Goal: Information Seeking & Learning: Understand process/instructions

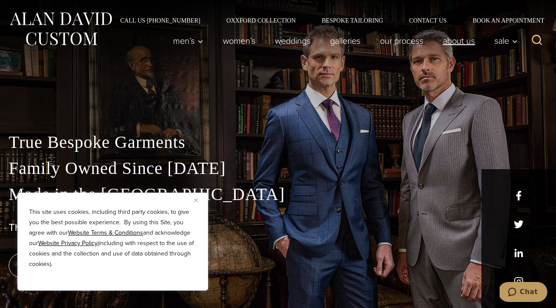
click at [453, 42] on link "About Us" at bounding box center [459, 40] width 52 height 17
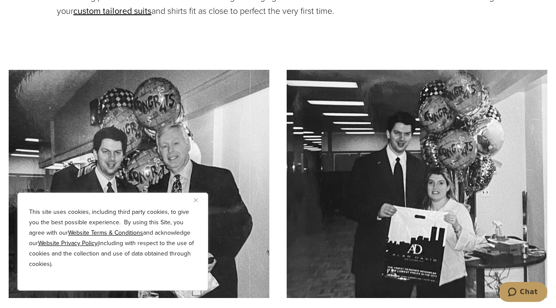
scroll to position [2057, 0]
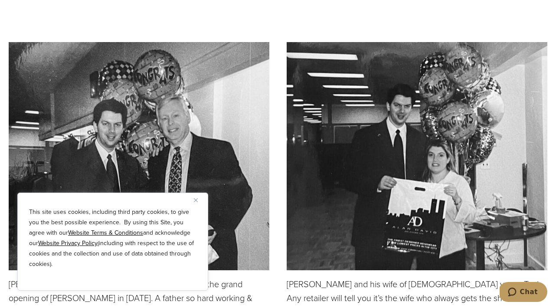
click at [196, 199] on img "Close" at bounding box center [196, 200] width 4 height 4
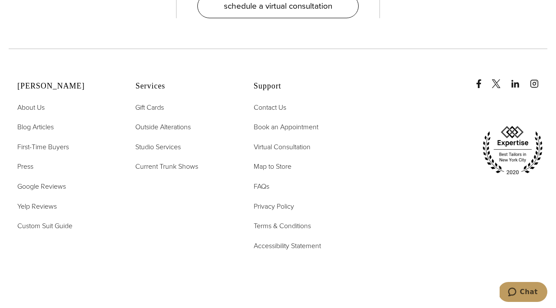
scroll to position [3455, 0]
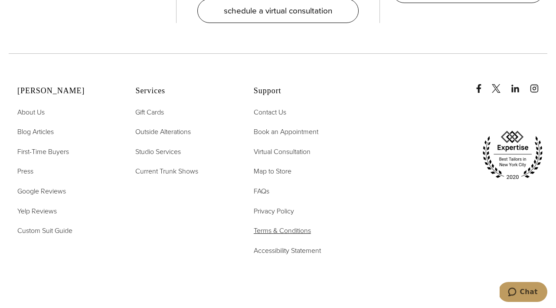
click at [275, 226] on span "Terms & Conditions" at bounding box center [282, 231] width 57 height 10
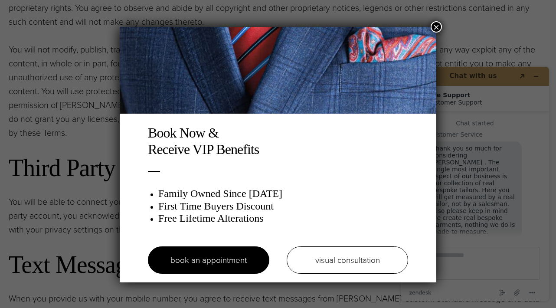
click at [438, 27] on button "×" at bounding box center [436, 26] width 11 height 11
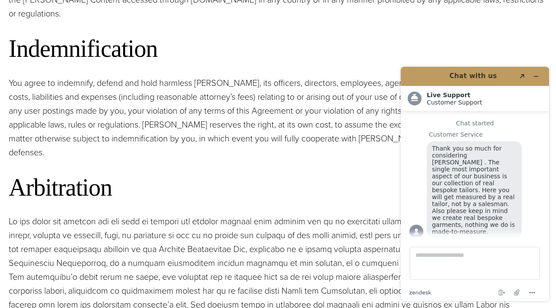
scroll to position [1380, 0]
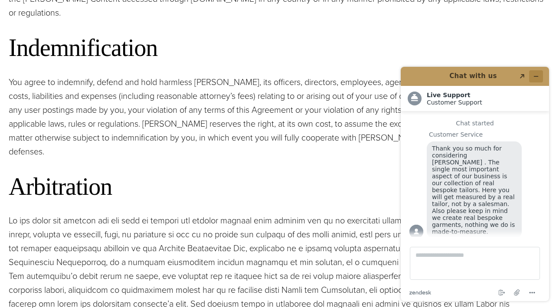
click at [539, 74] on button "Minimize widget" at bounding box center [536, 76] width 14 height 12
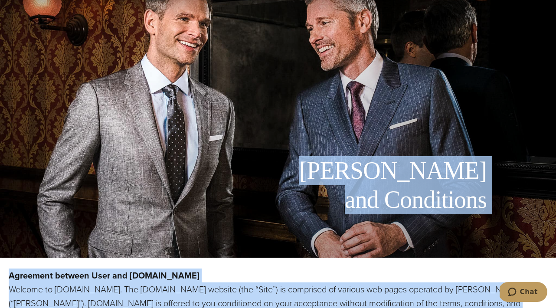
scroll to position [143, 0]
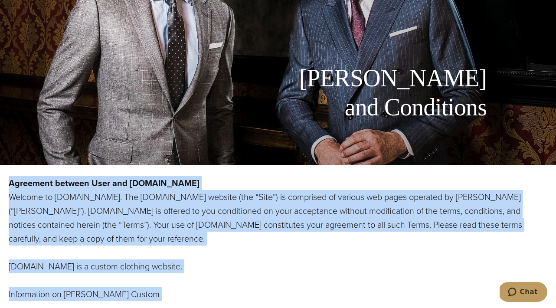
drag, startPoint x: 135, startPoint y: 115, endPoint x: 3, endPoint y: 186, distance: 149.9
copy div "Agreement between User and www.alandavid.com Welcome to www.alandavid.com. The …"
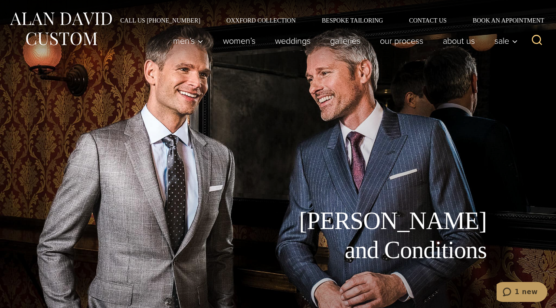
scroll to position [0, 0]
click at [535, 42] on icon "Search" at bounding box center [537, 40] width 13 height 13
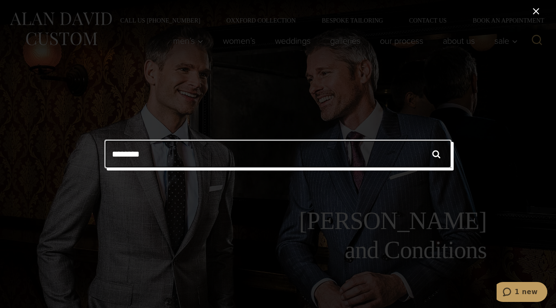
type input "*"
type input "******"
click at [437, 154] on input "******" at bounding box center [436, 154] width 30 height 29
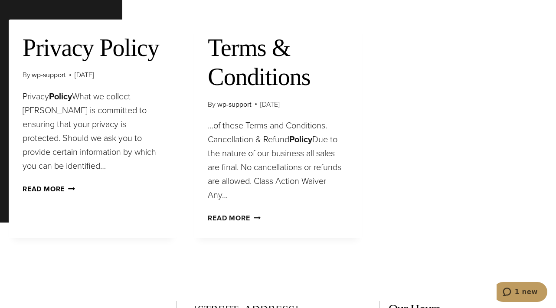
click at [72, 187] on icon "Continue" at bounding box center [71, 188] width 7 height 7
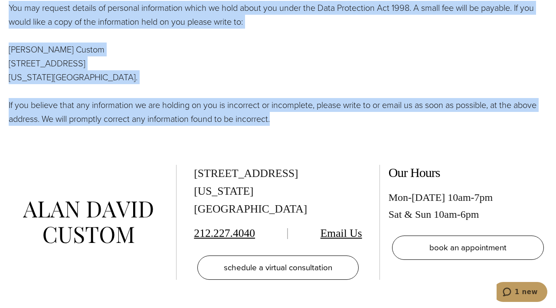
scroll to position [1192, 0]
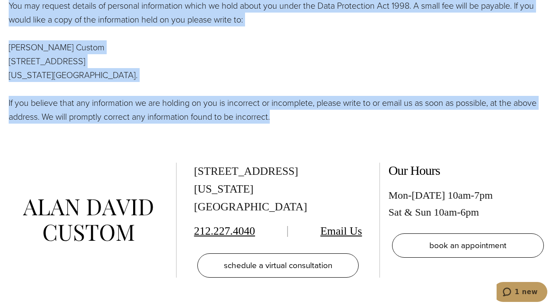
drag, startPoint x: 16, startPoint y: 88, endPoint x: 158, endPoint y: 177, distance: 167.6
click at [171, 153] on div "[STREET_ADDRESS][US_STATE] 212.227.4040 Email Us schedule a virtual consultatio…" at bounding box center [278, 222] width 556 height 174
